Goal: Check status: Check status

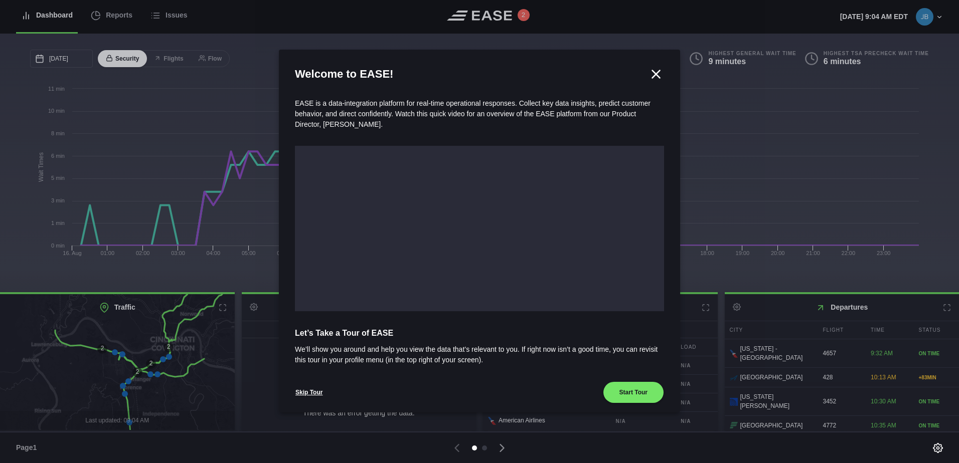
click at [653, 71] on icon at bounding box center [657, 74] width 8 height 8
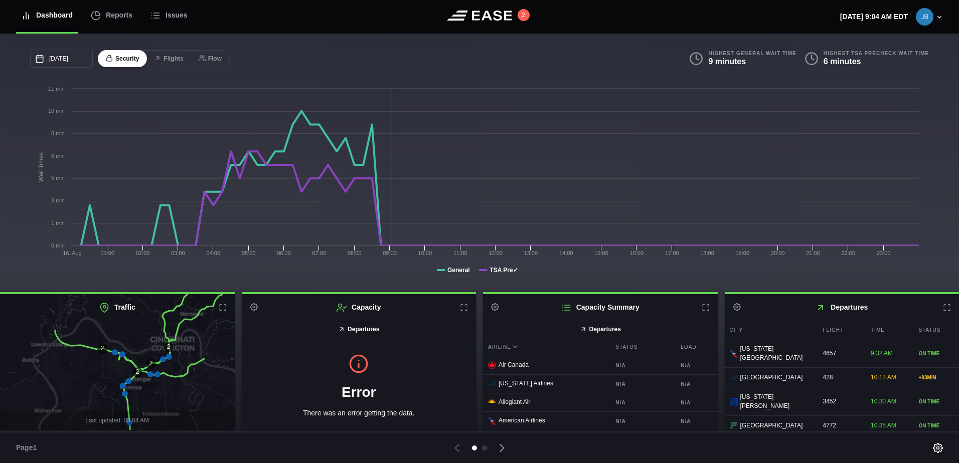
click at [943, 306] on icon at bounding box center [947, 308] width 8 height 8
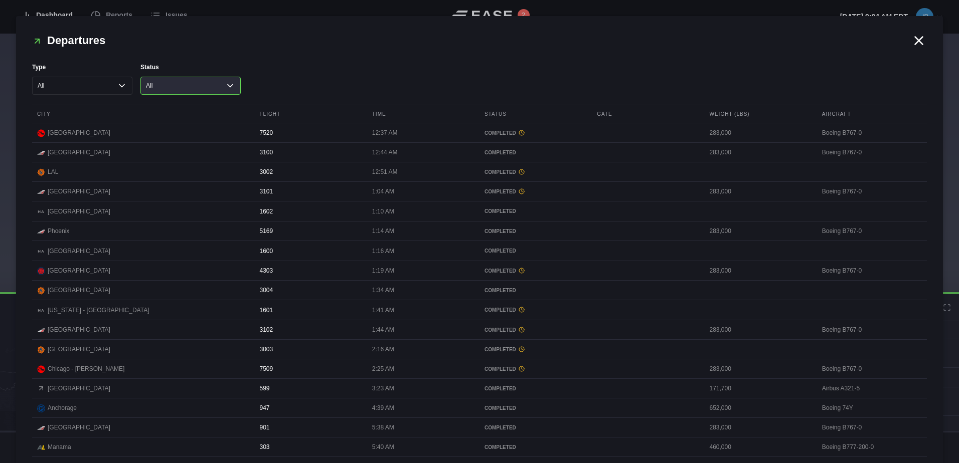
click at [191, 85] on select "All Cancelled Completed Delayed On Time" at bounding box center [190, 86] width 100 height 18
select select "CANCELED"
click at [140, 77] on select "All Cancelled Completed Delayed On Time" at bounding box center [190, 86] width 100 height 18
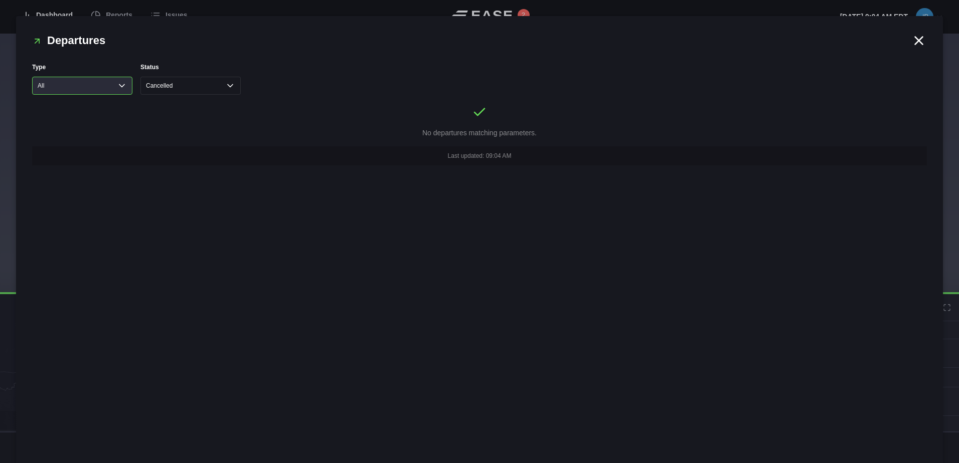
click at [115, 82] on select "All Cargo Passenger" at bounding box center [82, 86] width 100 height 18
select select "passenger"
click at [32, 77] on select "All Cargo Passenger" at bounding box center [82, 86] width 100 height 18
click at [218, 88] on select "All Cancelled Completed Delayed On Time" at bounding box center [190, 86] width 100 height 18
click at [140, 77] on select "All Cancelled Completed Delayed On Time" at bounding box center [190, 86] width 100 height 18
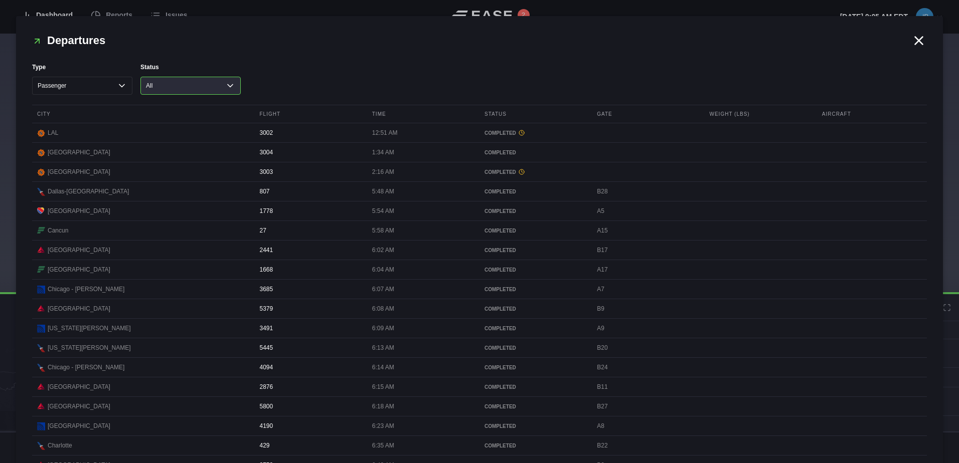
click at [221, 90] on select "All Cancelled Completed Delayed On Time" at bounding box center [190, 86] width 100 height 18
click at [140, 77] on select "All Cancelled Completed Delayed On Time" at bounding box center [190, 86] width 100 height 18
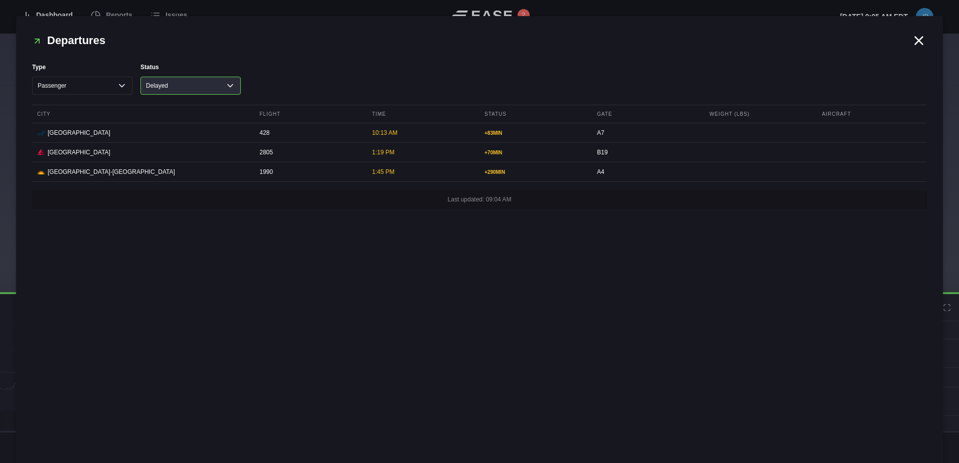
click at [222, 88] on select "All Cancelled Completed Delayed On Time" at bounding box center [190, 86] width 100 height 18
click at [140, 77] on select "All Cancelled Completed Delayed On Time" at bounding box center [190, 86] width 100 height 18
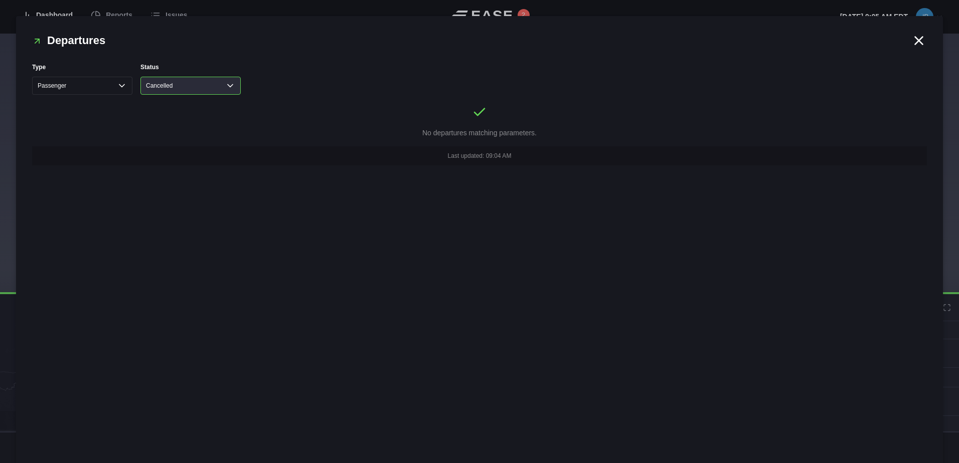
click at [229, 85] on select "All Cancelled Completed Delayed On Time" at bounding box center [190, 86] width 100 height 18
select select "All"
click at [140, 77] on select "All Cancelled Completed Delayed On Time" at bounding box center [190, 86] width 100 height 18
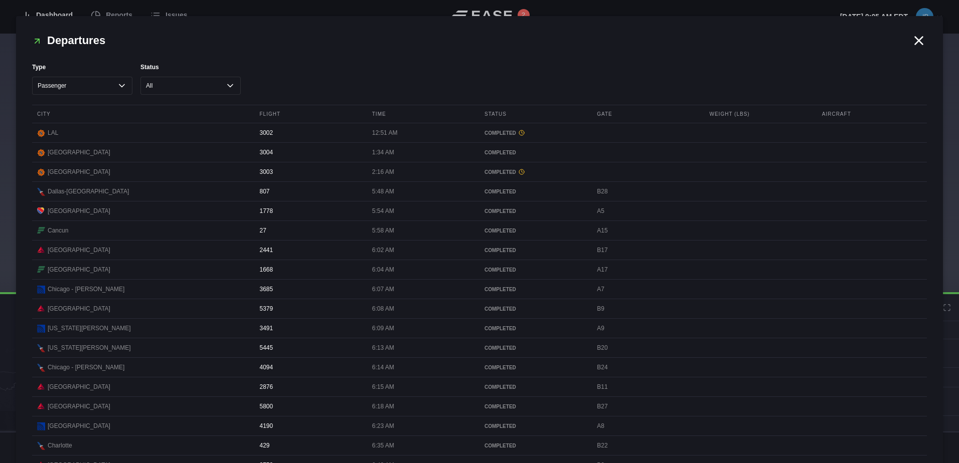
click at [915, 40] on icon at bounding box center [919, 41] width 8 height 8
